Goal: Find specific page/section: Find specific page/section

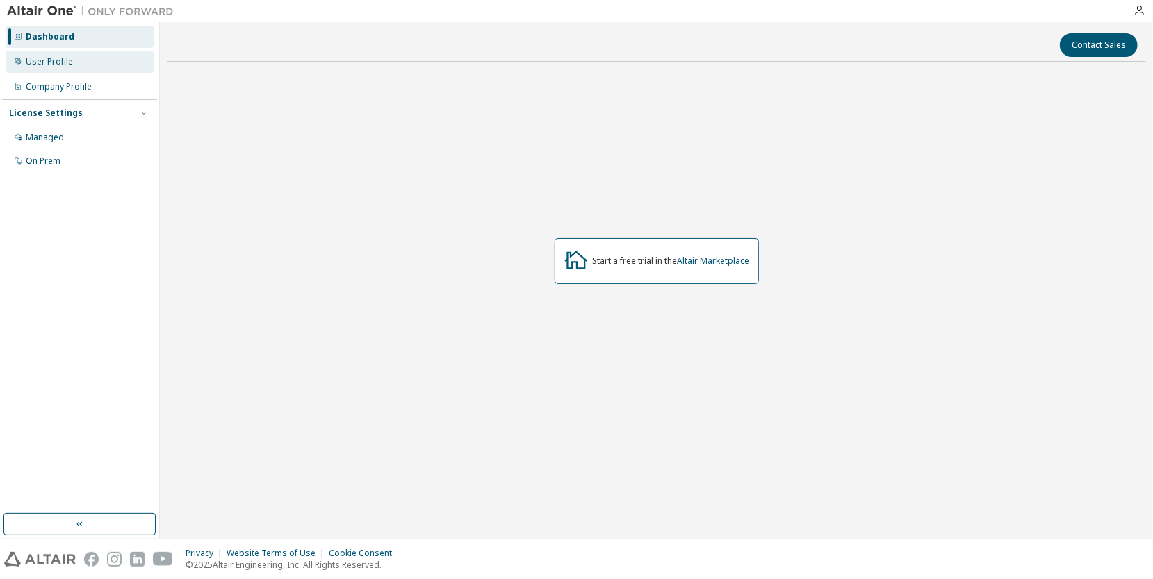
click at [104, 60] on div "User Profile" at bounding box center [80, 62] width 148 height 22
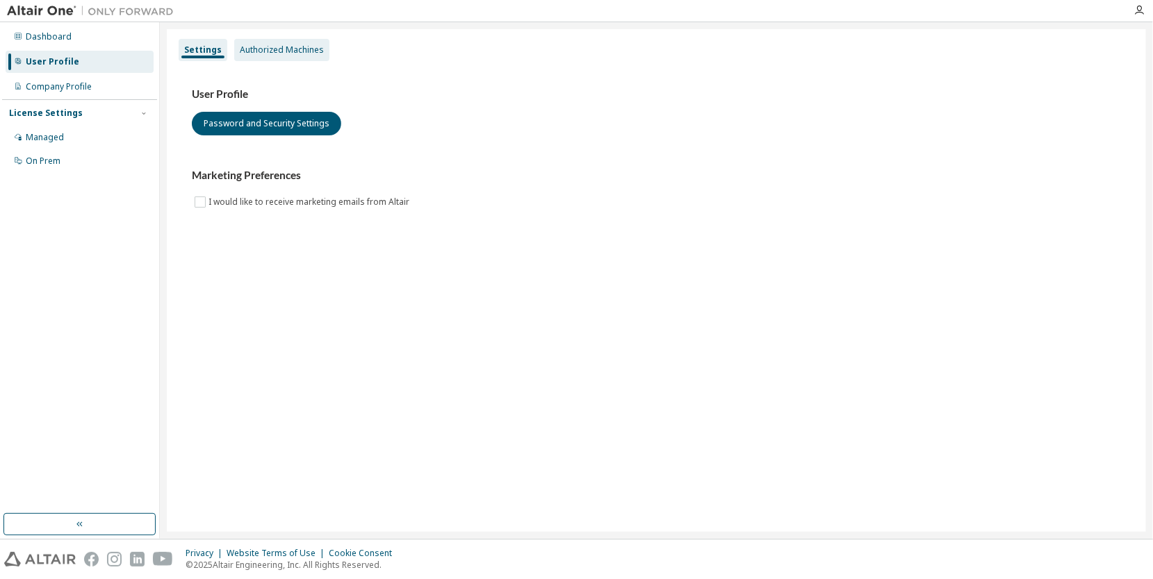
click at [288, 59] on div "Authorized Machines" at bounding box center [281, 50] width 95 height 22
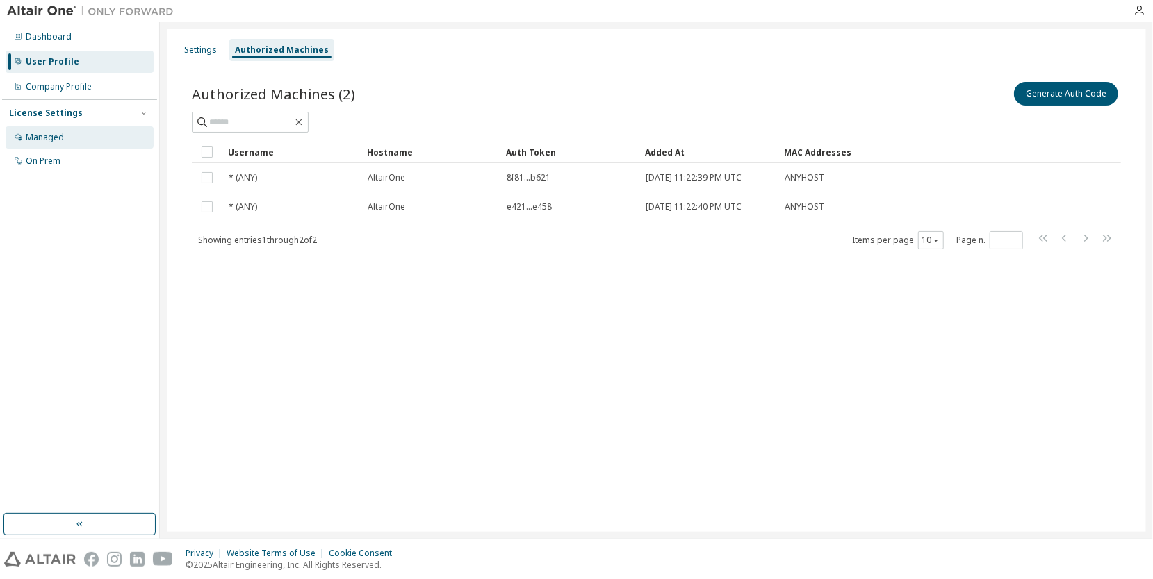
click at [79, 140] on div "Managed" at bounding box center [80, 137] width 148 height 22
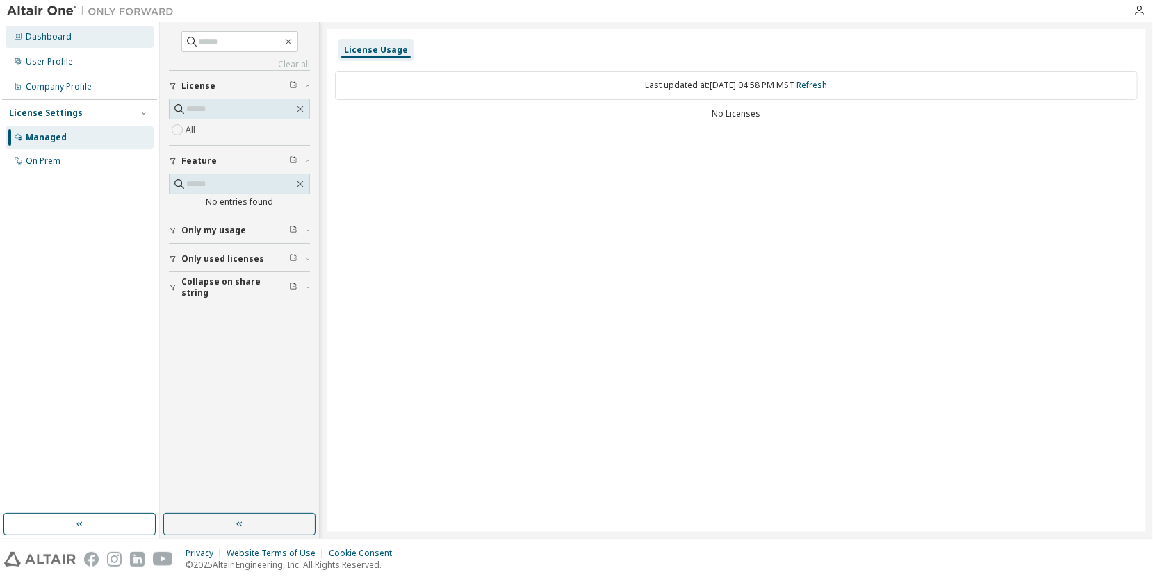
click at [82, 43] on div "Dashboard" at bounding box center [80, 37] width 148 height 22
